Goal: Task Accomplishment & Management: Manage account settings

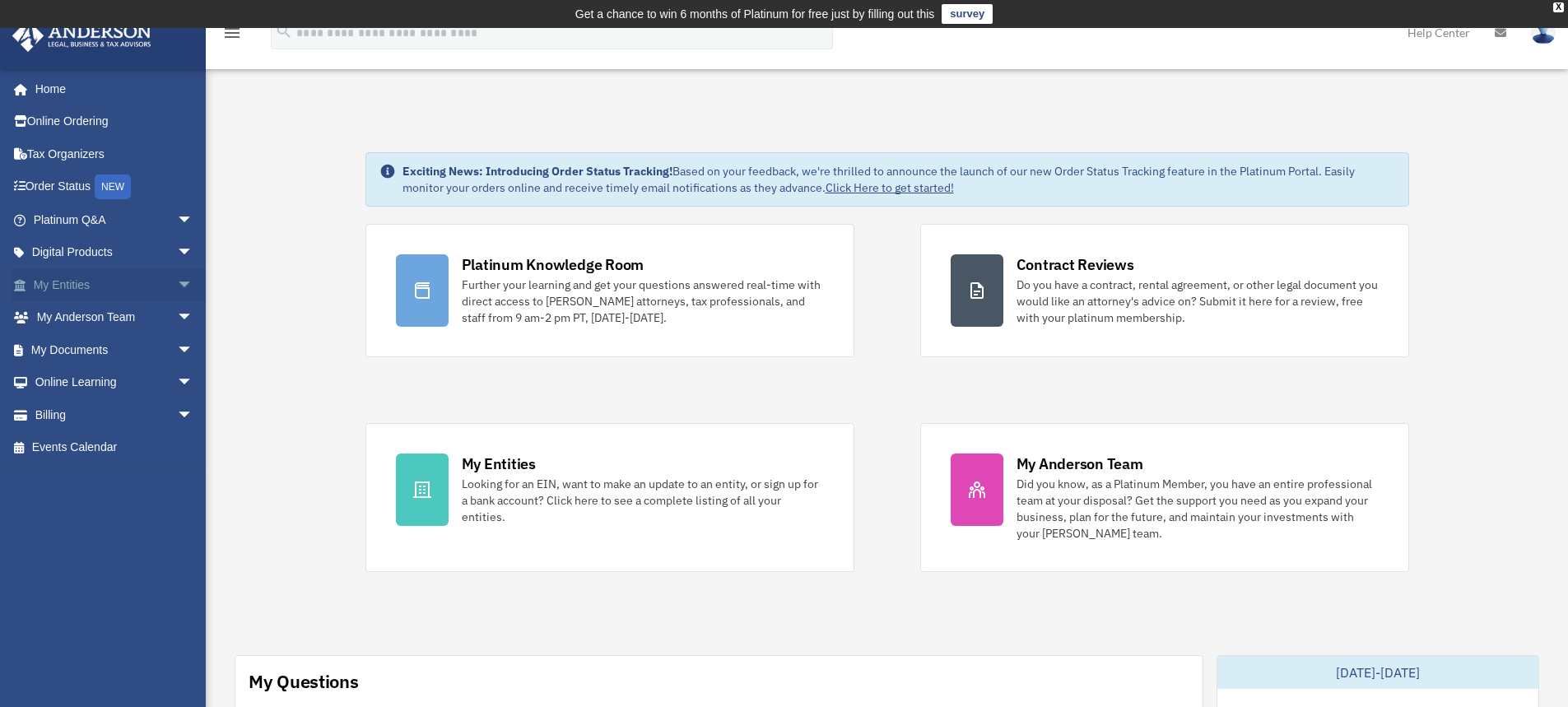
click at [84, 285] on link "My Entities arrow_drop_down" at bounding box center [114, 285] width 207 height 33
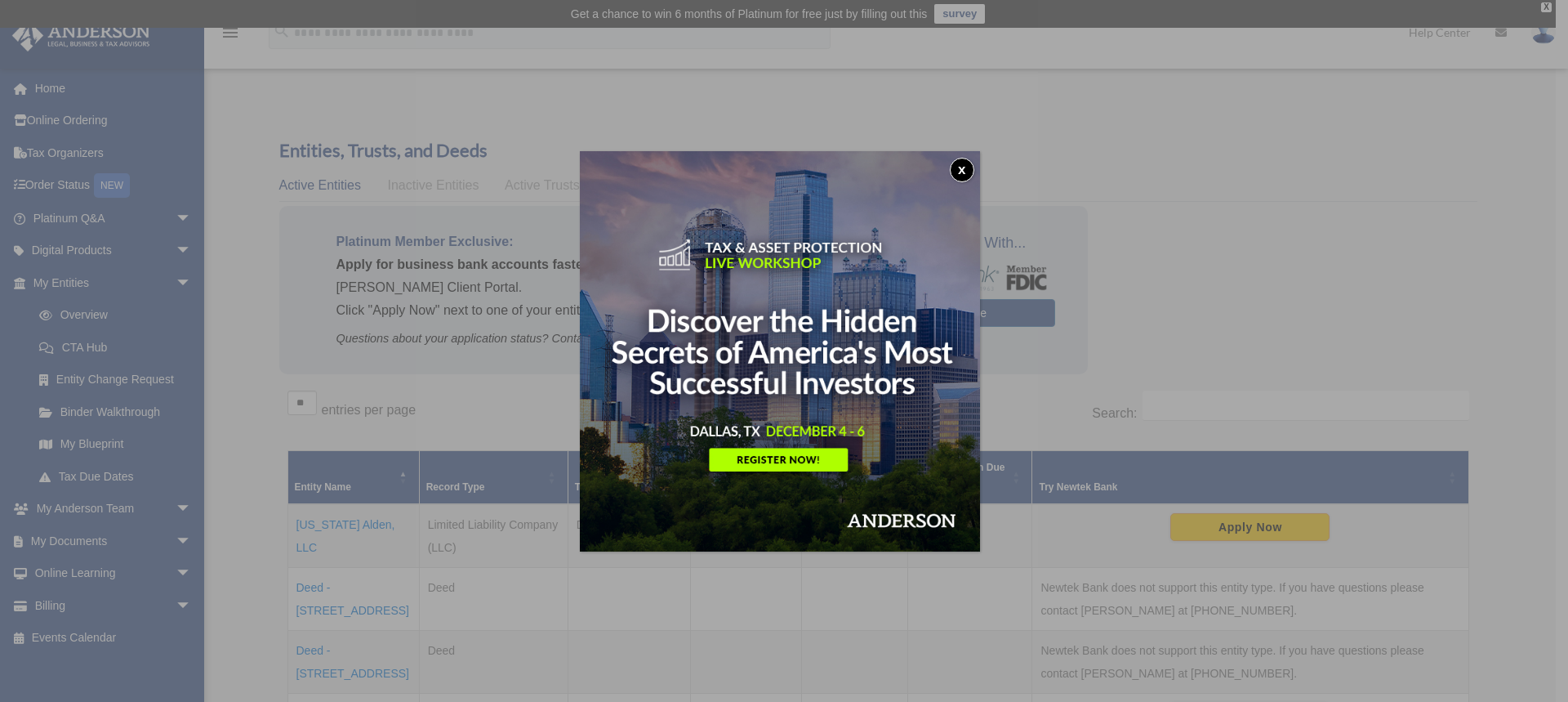
click at [966, 166] on button "x" at bounding box center [962, 169] width 25 height 25
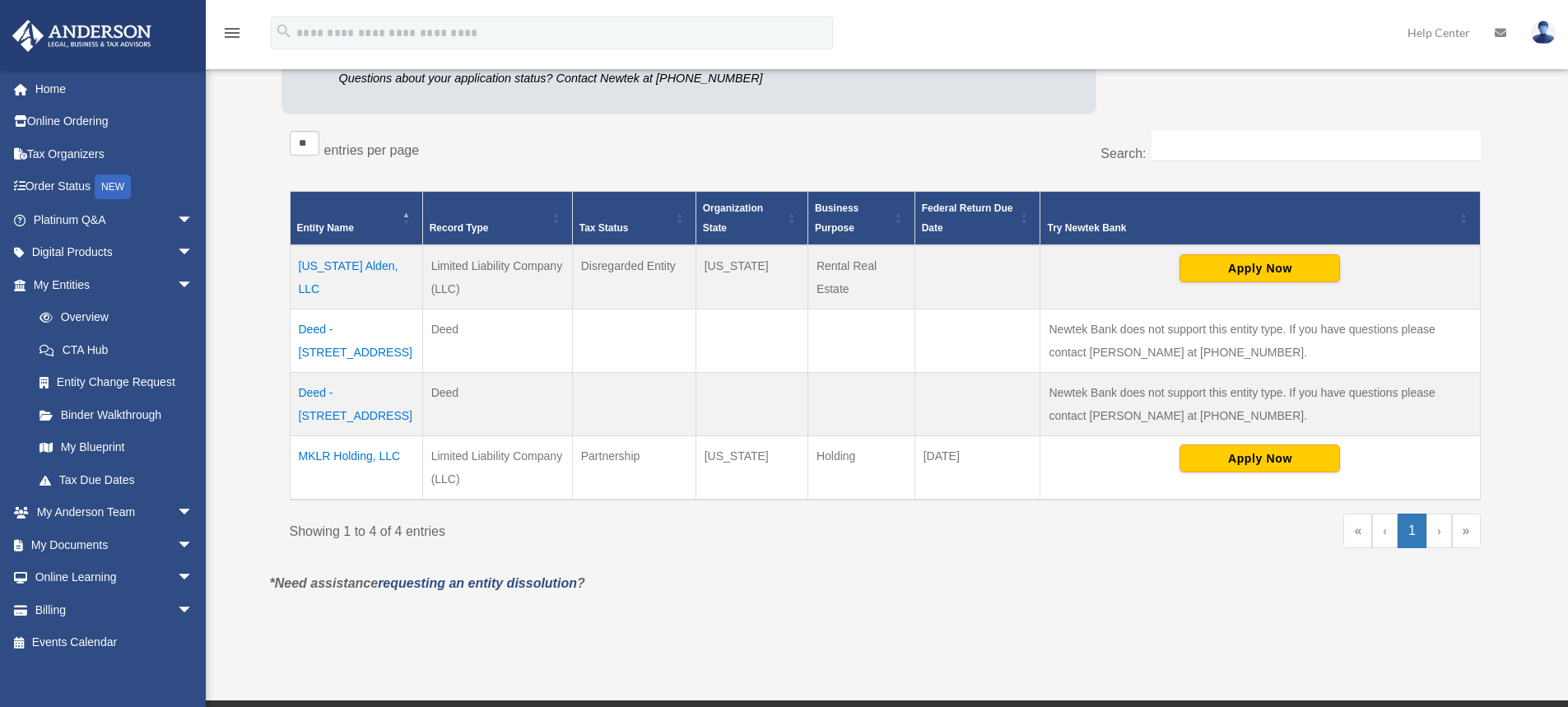
scroll to position [263, 0]
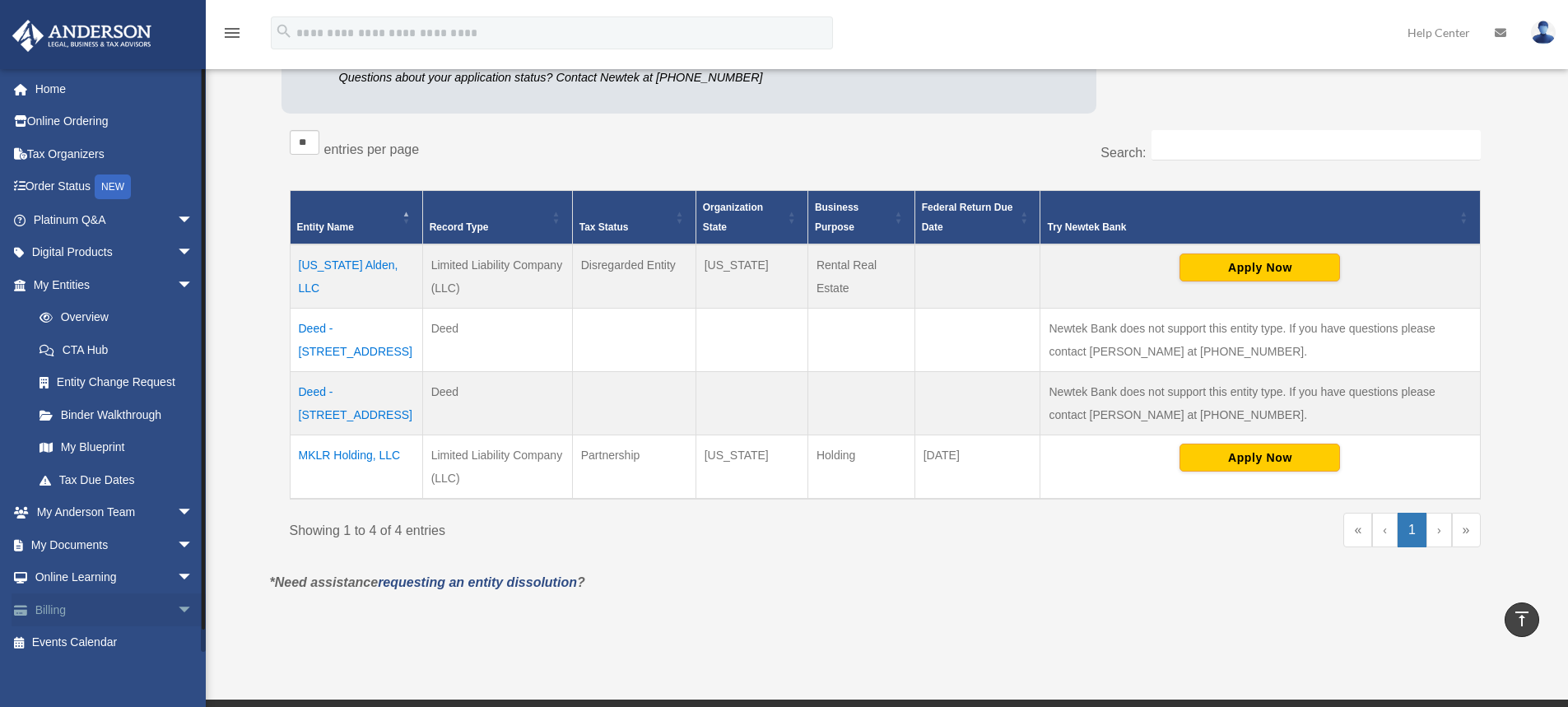
click at [116, 611] on link "Billing arrow_drop_down" at bounding box center [114, 609] width 207 height 33
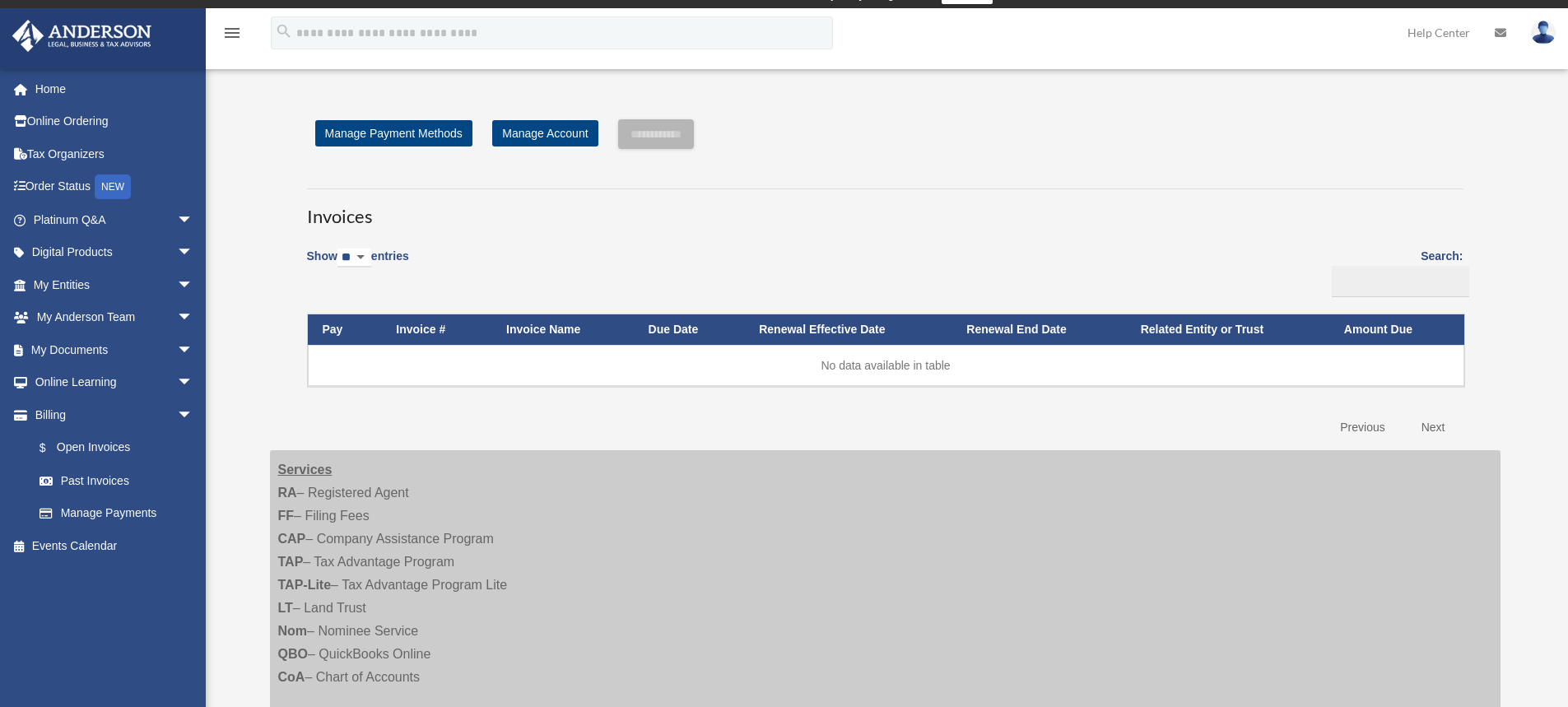
scroll to position [15, 0]
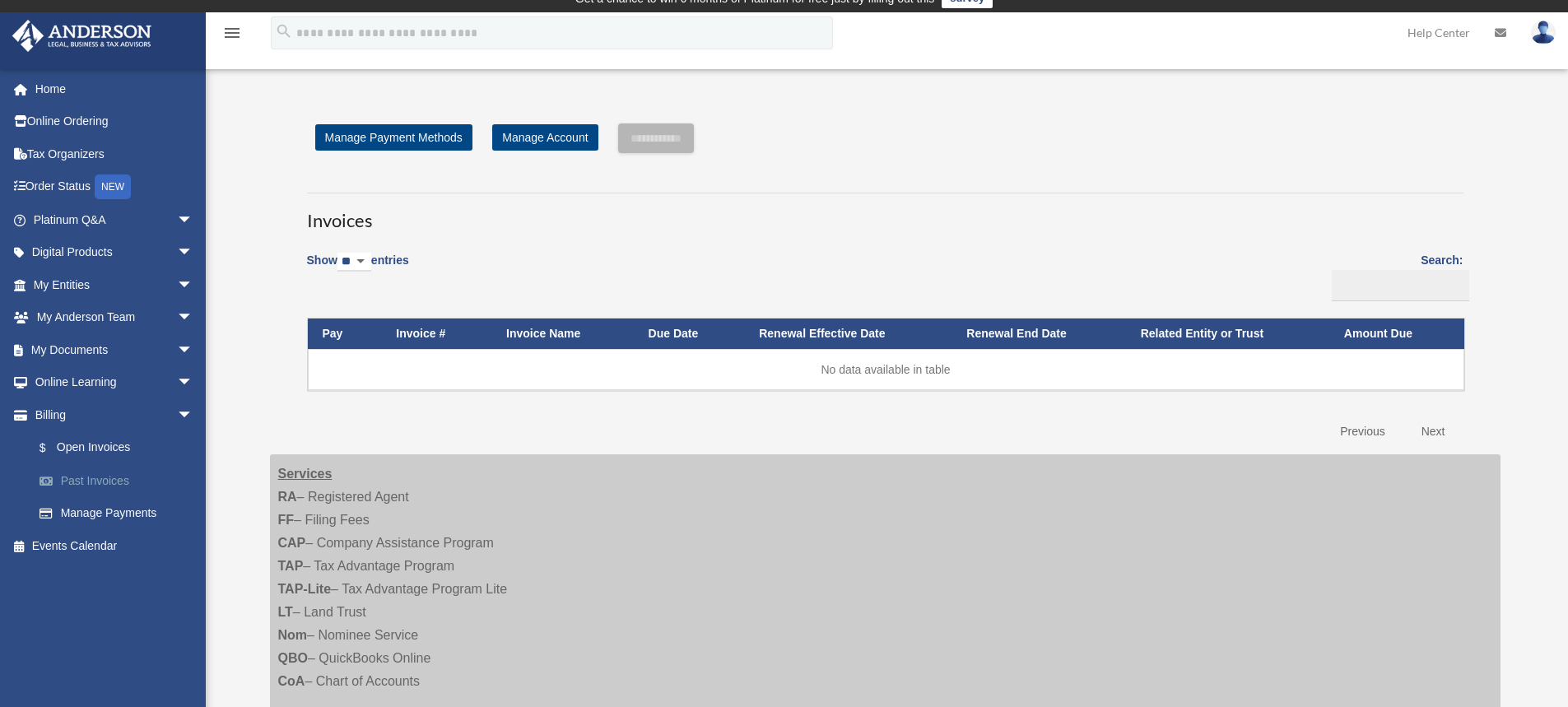
click at [117, 485] on link "Past Invoices" at bounding box center [121, 481] width 195 height 33
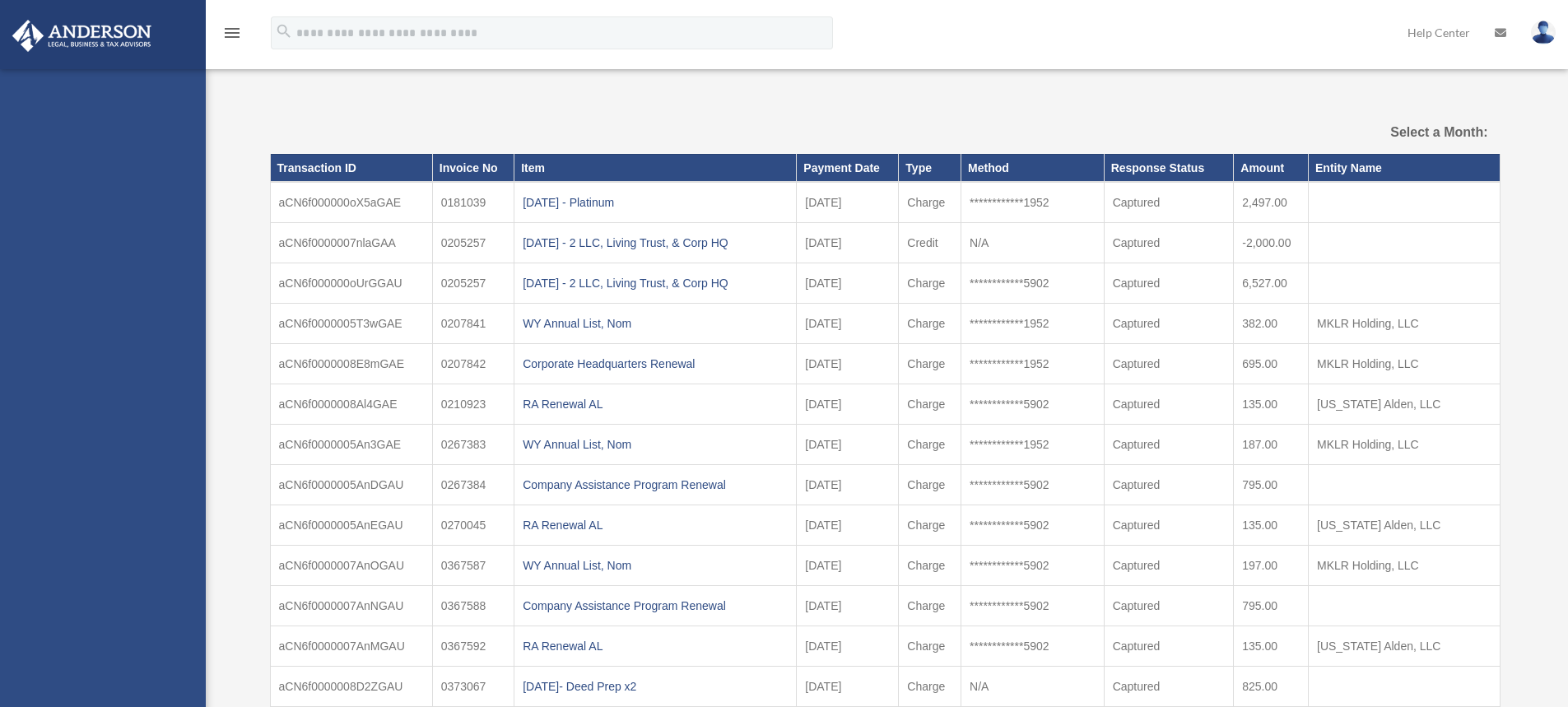
select select
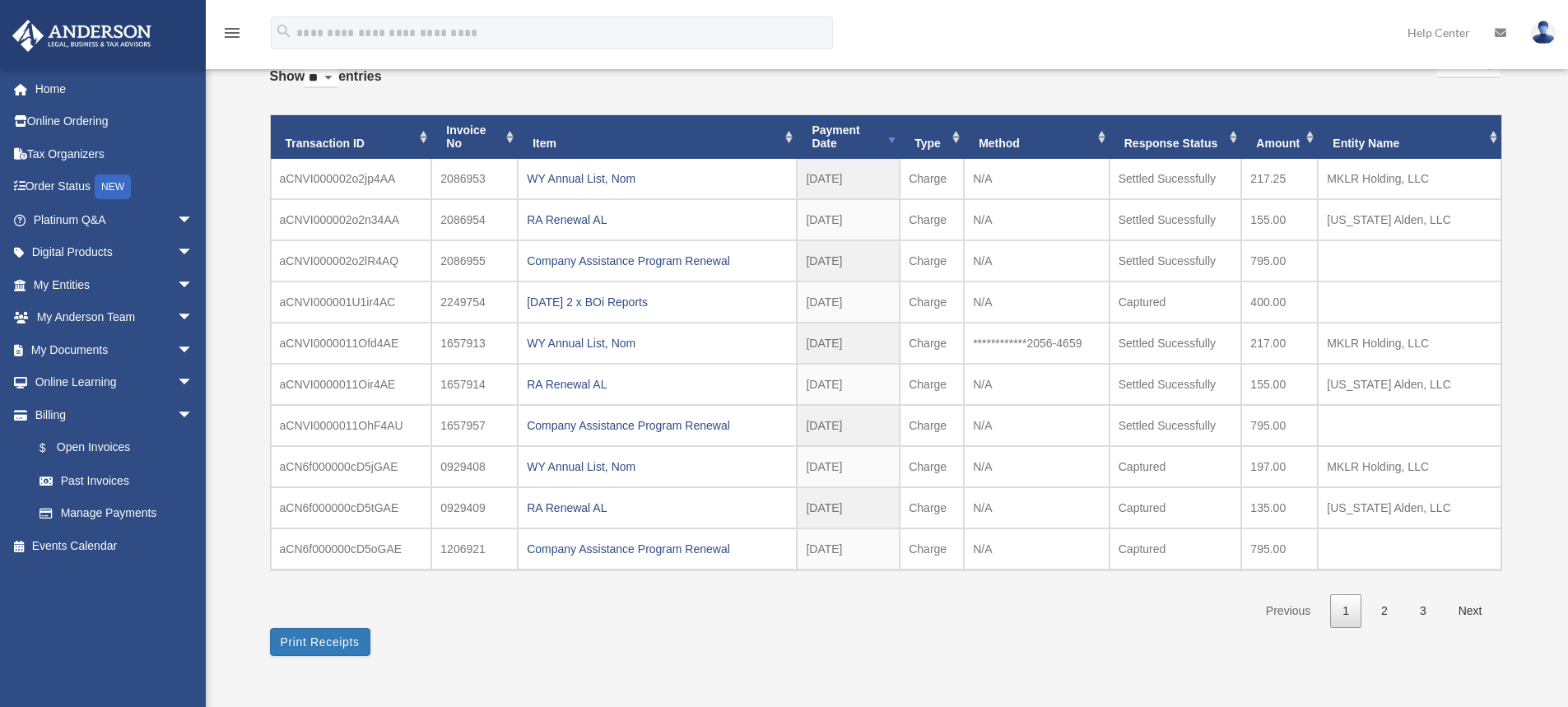
scroll to position [128, 0]
